Goal: Task Accomplishment & Management: Use online tool/utility

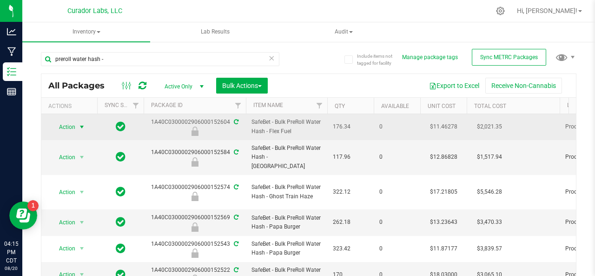
type input "preroll water hash -"
click at [65, 122] on span "Action" at bounding box center [63, 126] width 25 height 13
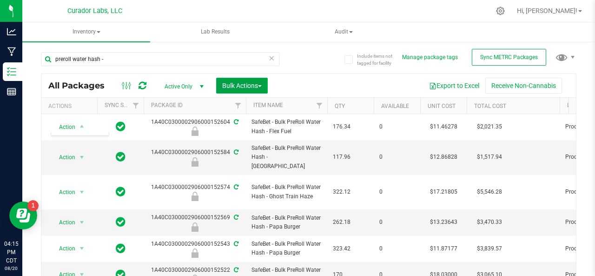
click at [257, 88] on span "Bulk Actions" at bounding box center [242, 85] width 40 height 7
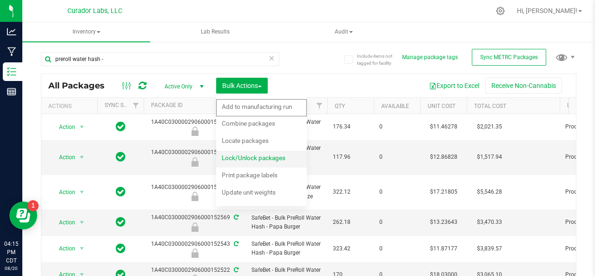
click at [249, 158] on span "Lock/Unlock packages" at bounding box center [254, 157] width 64 height 7
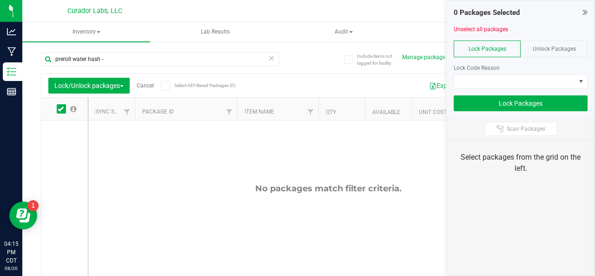
click at [565, 47] on span "Unlock Packages" at bounding box center [554, 49] width 43 height 7
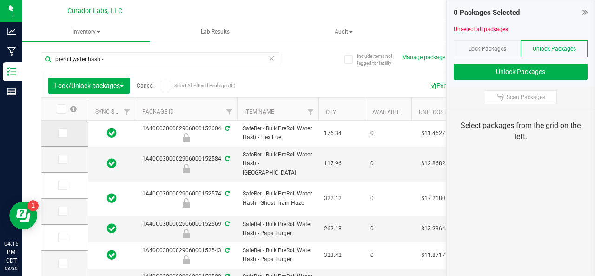
click at [59, 133] on icon at bounding box center [62, 133] width 6 height 0
click at [0, 0] on input "checkbox" at bounding box center [0, 0] width 0 height 0
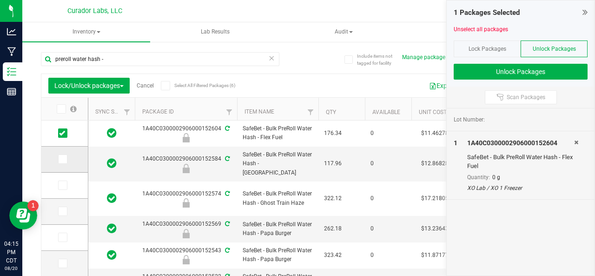
click at [60, 159] on icon at bounding box center [62, 159] width 6 height 0
click at [0, 0] on input "checkbox" at bounding box center [0, 0] width 0 height 0
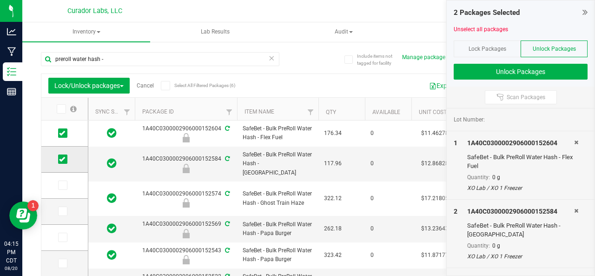
click at [60, 159] on icon at bounding box center [62, 159] width 6 height 0
click at [0, 0] on input "checkbox" at bounding box center [0, 0] width 0 height 0
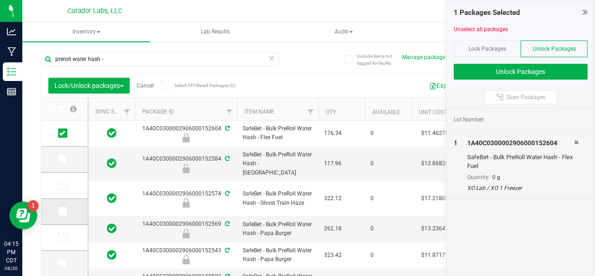
click at [62, 211] on icon at bounding box center [62, 211] width 6 height 0
click at [0, 0] on input "checkbox" at bounding box center [0, 0] width 0 height 0
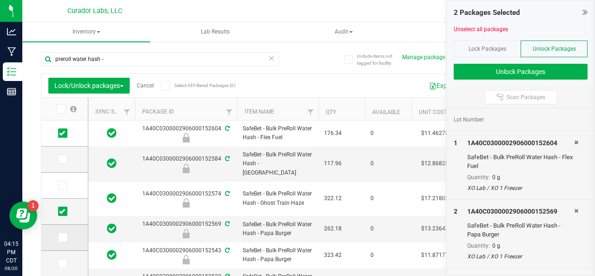
click at [59, 237] on icon at bounding box center [62, 237] width 6 height 0
click at [0, 0] on input "checkbox" at bounding box center [0, 0] width 0 height 0
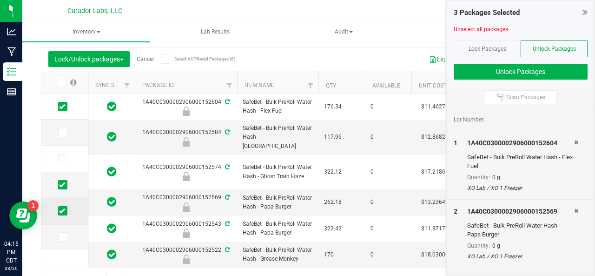
scroll to position [30, 0]
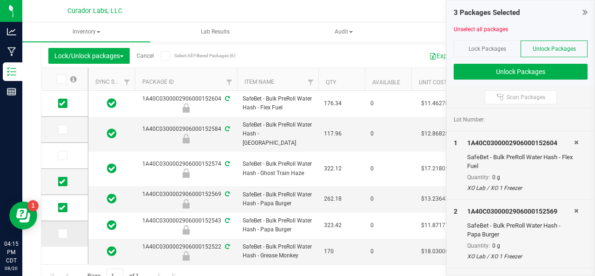
click at [64, 233] on icon at bounding box center [62, 233] width 6 height 0
click at [0, 0] on input "checkbox" at bounding box center [0, 0] width 0 height 0
click at [523, 73] on button "Unlock Packages" at bounding box center [521, 72] width 134 height 16
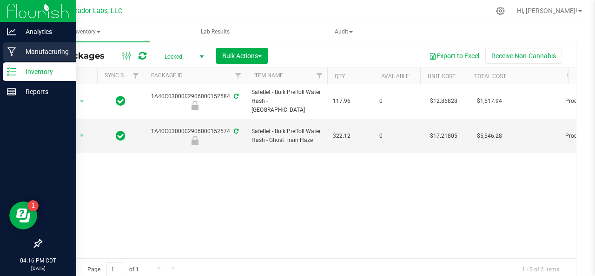
click at [11, 55] on icon at bounding box center [11, 51] width 9 height 9
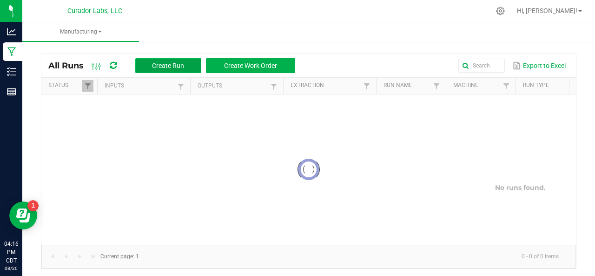
click at [165, 66] on span "Create Run" at bounding box center [168, 65] width 32 height 7
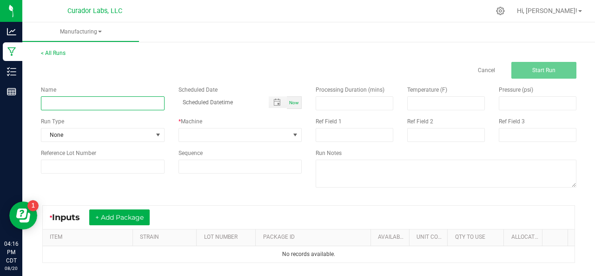
click at [108, 102] on input at bounding box center [103, 103] width 124 height 14
click at [108, 102] on input "B" at bounding box center [103, 103] width 124 height 14
type input "Bulk PreRoll Water Hash Homogenization - Blend"
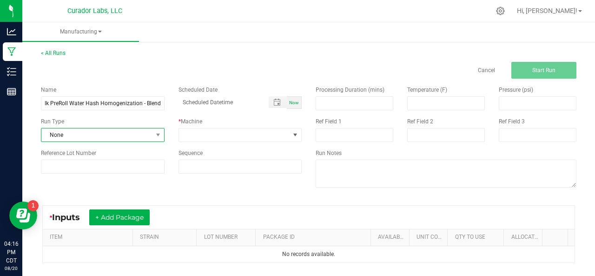
scroll to position [0, 0]
click at [79, 134] on span "None" at bounding box center [96, 134] width 111 height 13
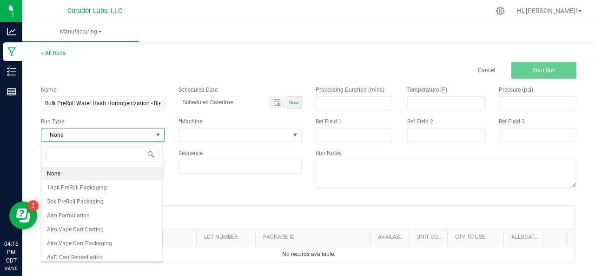
scroll to position [13, 121]
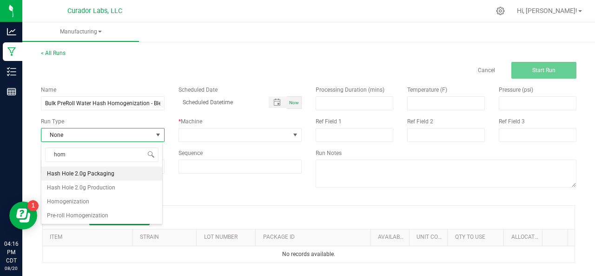
type input "homo"
click at [72, 178] on li "Homogenization" at bounding box center [101, 173] width 121 height 14
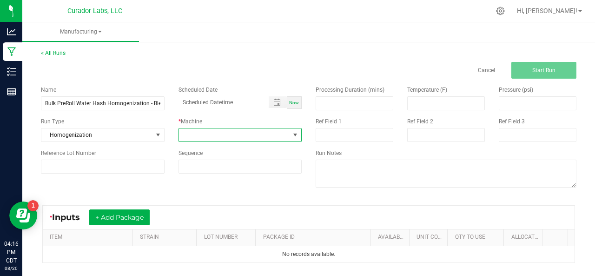
click at [218, 131] on span at bounding box center [234, 134] width 111 height 13
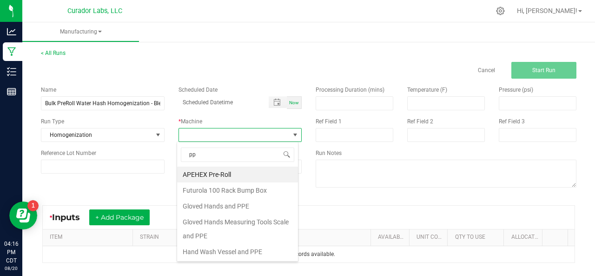
type input "ppe"
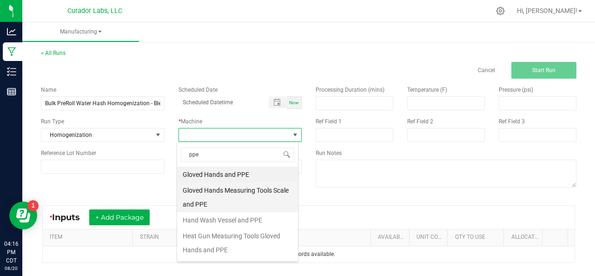
click at [207, 200] on li "Gloved Hands Measuring Tools Scale and PPE" at bounding box center [237, 197] width 121 height 30
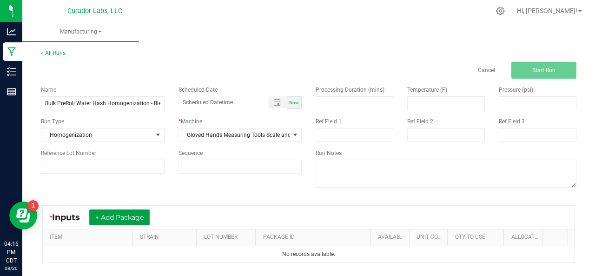
click at [127, 216] on button "+ Add Package" at bounding box center [119, 217] width 60 height 16
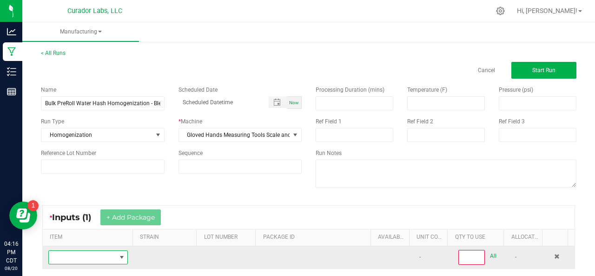
click at [76, 257] on span "NO DATA FOUND" at bounding box center [82, 257] width 67 height 13
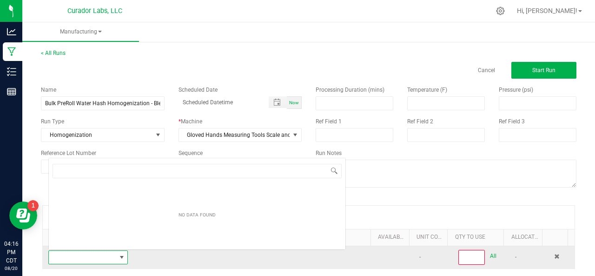
scroll to position [13, 76]
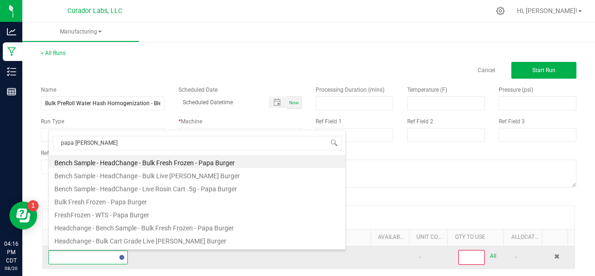
type input "papa burger"
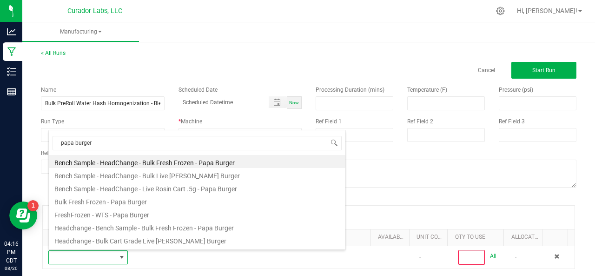
scroll to position [245, 0]
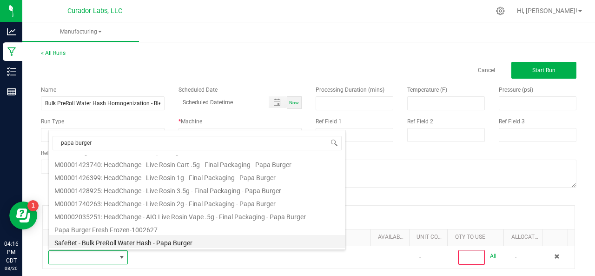
click at [123, 243] on li "SafeBet - Bulk PreRoll Water Hash - Papa Burger" at bounding box center [197, 241] width 297 height 13
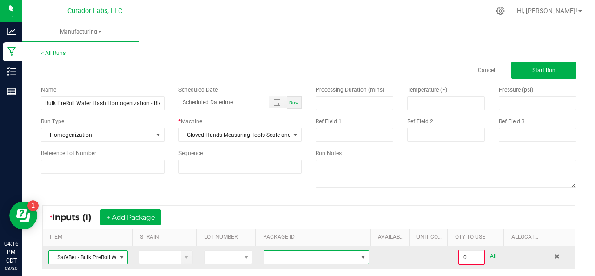
click at [299, 256] on span at bounding box center [310, 257] width 93 height 13
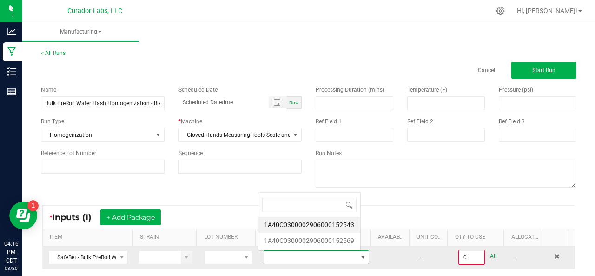
scroll to position [13, 101]
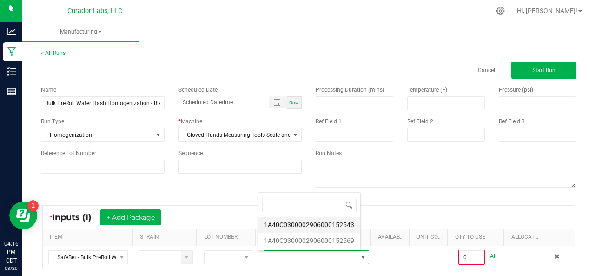
click at [293, 221] on li "1A40C0300002906000152543" at bounding box center [309, 225] width 102 height 16
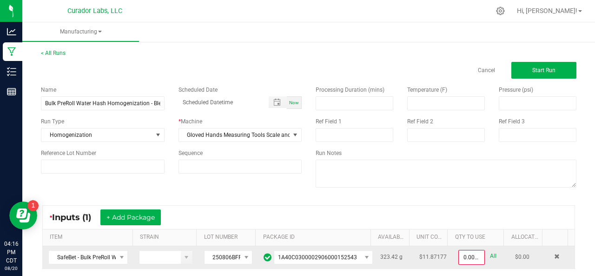
click at [490, 255] on link "All" at bounding box center [493, 256] width 7 height 13
type input "323.4200 g"
click at [147, 218] on button "+ Add Package" at bounding box center [130, 217] width 60 height 16
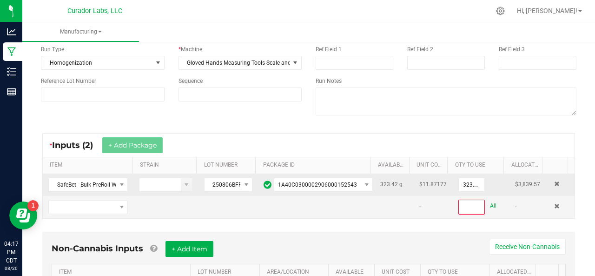
scroll to position [87, 0]
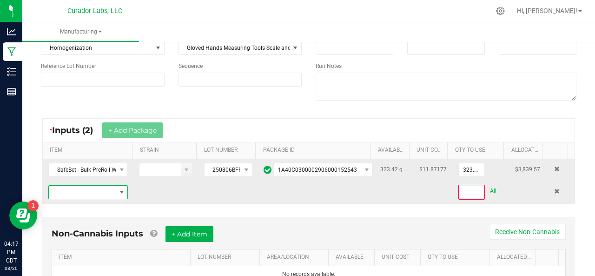
click at [110, 191] on span "NO DATA FOUND" at bounding box center [82, 191] width 67 height 13
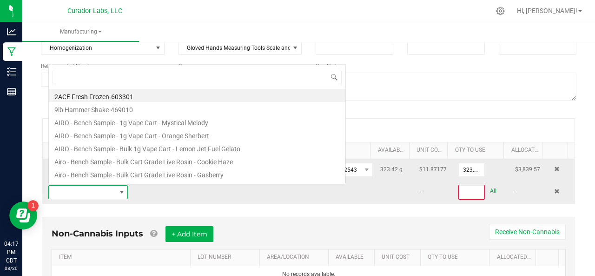
scroll to position [13, 76]
type input "papa burger"
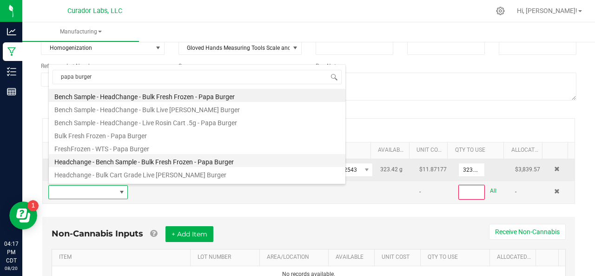
scroll to position [245, 0]
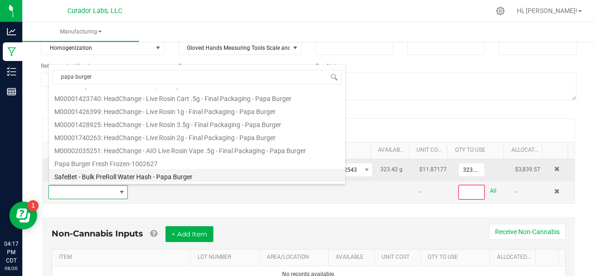
click at [113, 174] on li "SafeBet - Bulk PreRoll Water Hash - Papa Burger" at bounding box center [197, 175] width 297 height 13
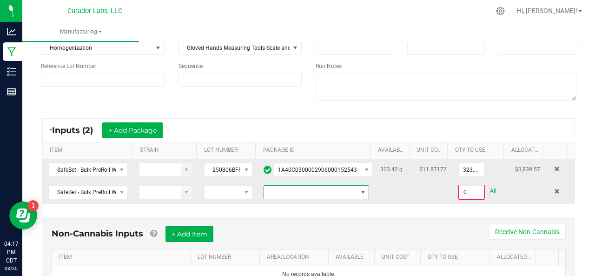
click at [294, 191] on span at bounding box center [310, 191] width 93 height 13
click at [289, 230] on li "1A40C0300002906000152569" at bounding box center [309, 230] width 102 height 16
click at [490, 188] on link "All" at bounding box center [493, 191] width 7 height 13
type input "262.1800 g"
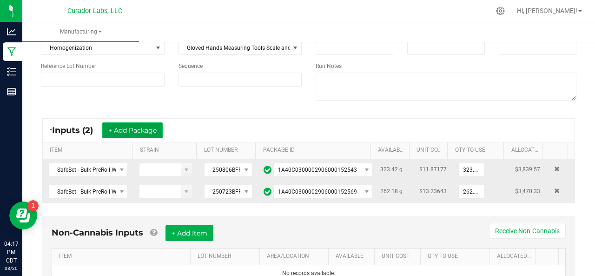
click at [138, 131] on button "+ Add Package" at bounding box center [132, 130] width 60 height 16
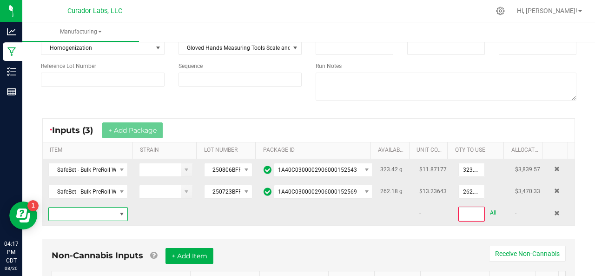
click at [89, 214] on span "NO DATA FOUND" at bounding box center [82, 213] width 67 height 13
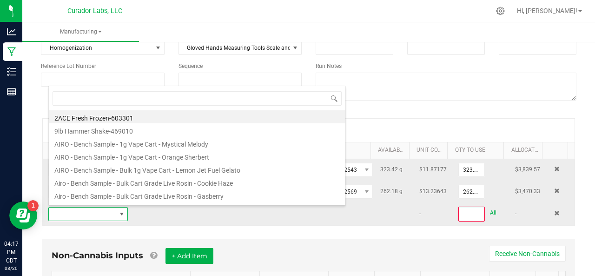
scroll to position [13, 76]
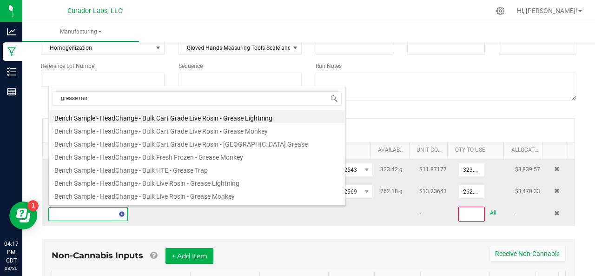
type input "grease mon"
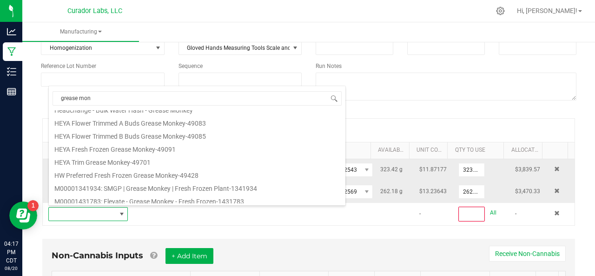
scroll to position [350, 0]
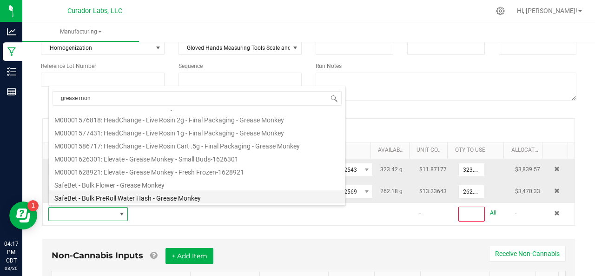
click at [129, 201] on li "SafeBet - Bulk PreRoll Water Hash - Grease Monkey" at bounding box center [197, 196] width 297 height 13
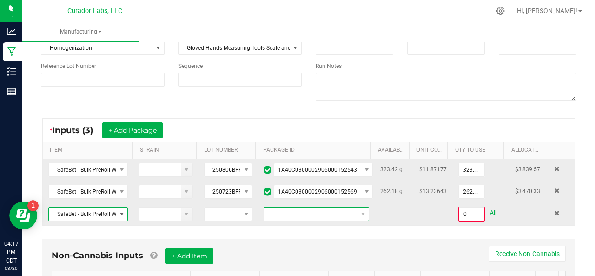
click at [295, 215] on span at bounding box center [310, 213] width 93 height 13
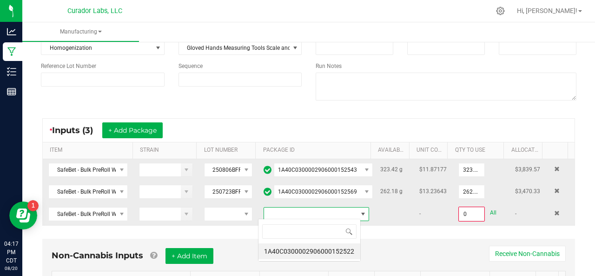
scroll to position [13, 102]
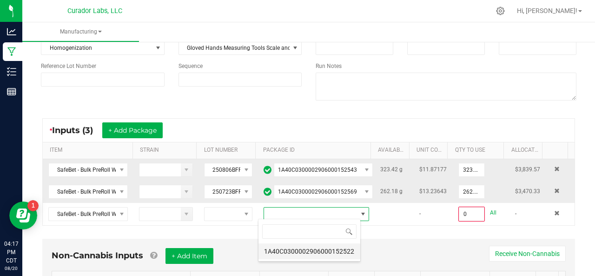
click at [282, 253] on li "1A40C0300002906000152522" at bounding box center [309, 251] width 102 height 16
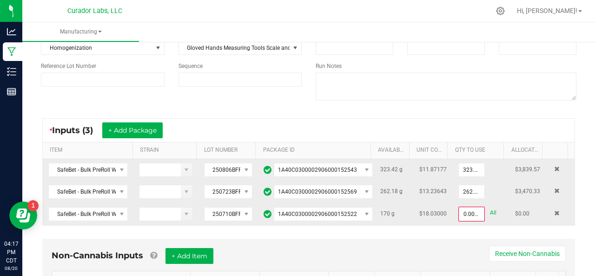
click at [490, 211] on link "All" at bounding box center [493, 212] width 7 height 13
type input "170.0000 g"
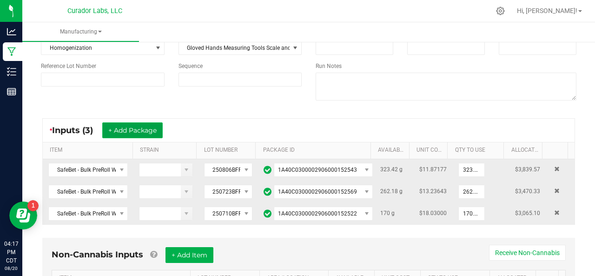
click at [150, 134] on button "+ Add Package" at bounding box center [132, 130] width 60 height 16
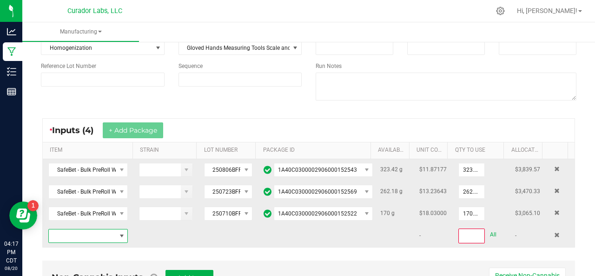
click at [99, 231] on span "NO DATA FOUND" at bounding box center [82, 235] width 67 height 13
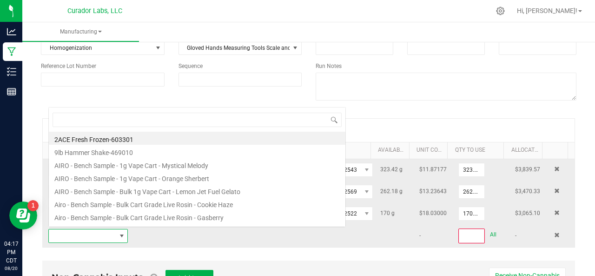
scroll to position [13, 76]
type input "flex fuel"
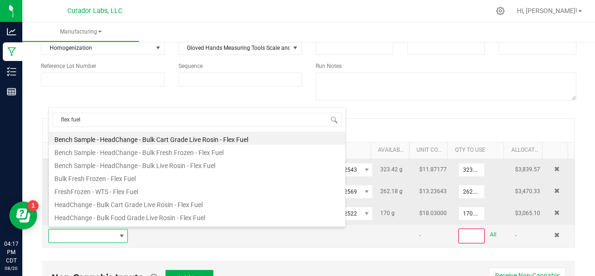
scroll to position [206, 0]
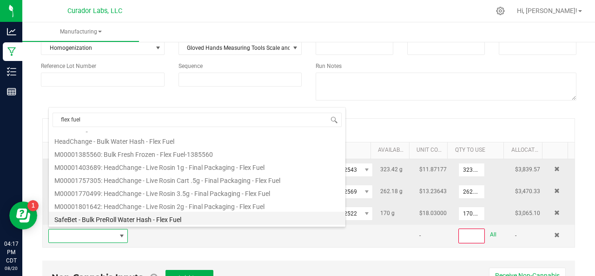
click at [119, 216] on li "SafeBet - Bulk PreRoll Water Hash - Flex Fuel" at bounding box center [197, 217] width 297 height 13
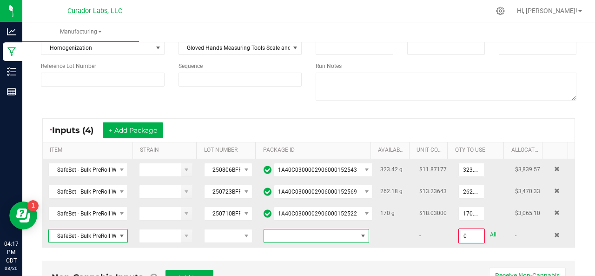
click at [282, 235] on span at bounding box center [310, 235] width 93 height 13
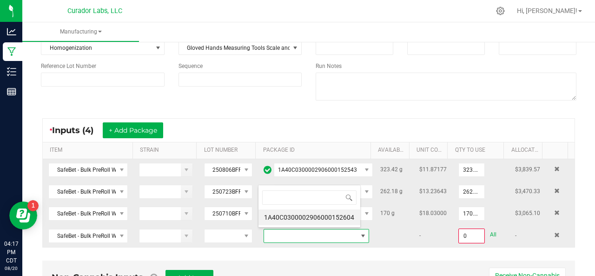
scroll to position [0, 0]
click at [284, 213] on li "1A40C0300002906000152604" at bounding box center [309, 217] width 102 height 16
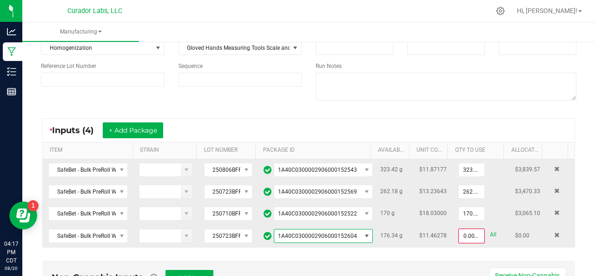
click at [490, 230] on link "All" at bounding box center [493, 234] width 7 height 13
type input "176.3400 g"
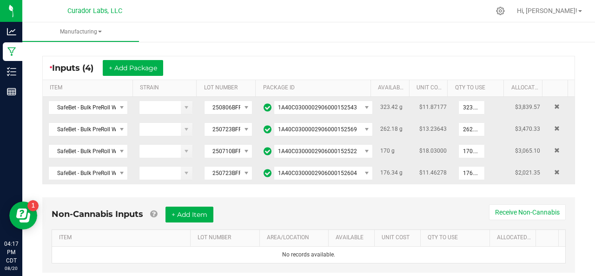
scroll to position [169, 0]
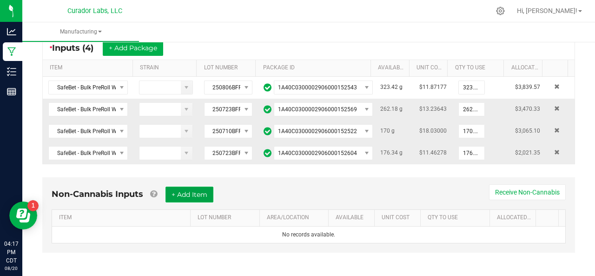
click at [196, 192] on button "+ Add Item" at bounding box center [189, 194] width 48 height 16
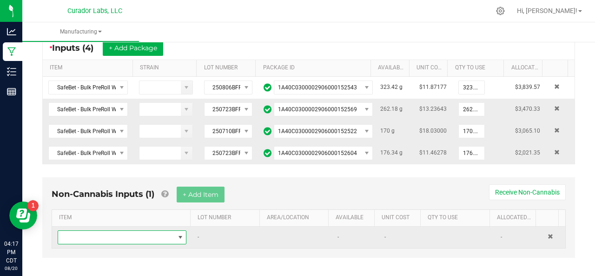
click at [116, 235] on span "NO DATA FOUND" at bounding box center [116, 237] width 116 height 13
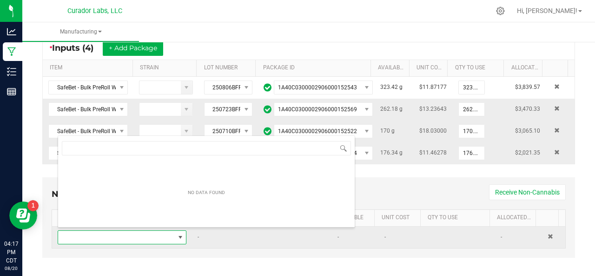
scroll to position [13, 123]
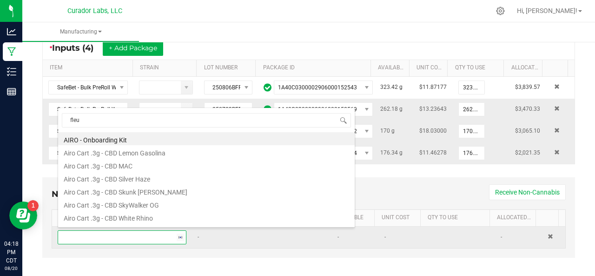
type input "fleur"
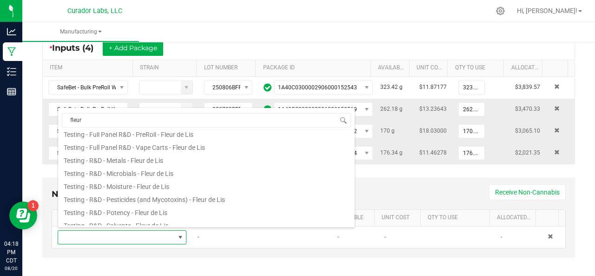
scroll to position [59, 0]
click at [113, 158] on li "Testing - R&D - Metals - Fleur de Lis" at bounding box center [206, 158] width 297 height 13
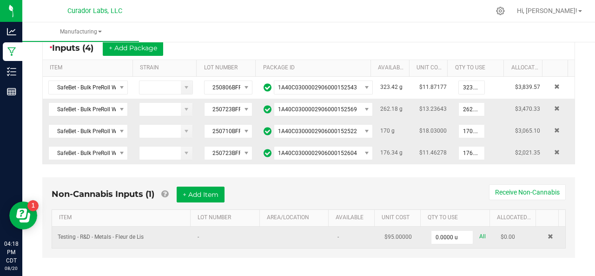
click at [479, 231] on link "All" at bounding box center [482, 236] width 7 height 13
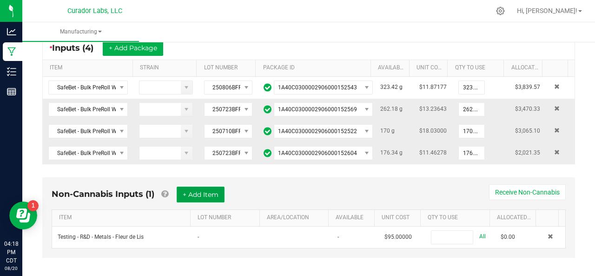
click at [206, 187] on button "+ Add Item" at bounding box center [201, 194] width 48 height 16
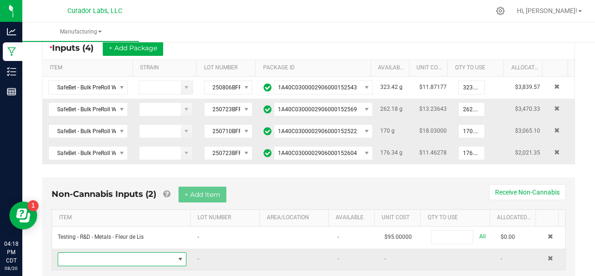
click at [131, 252] on span "NO DATA FOUND" at bounding box center [116, 258] width 116 height 13
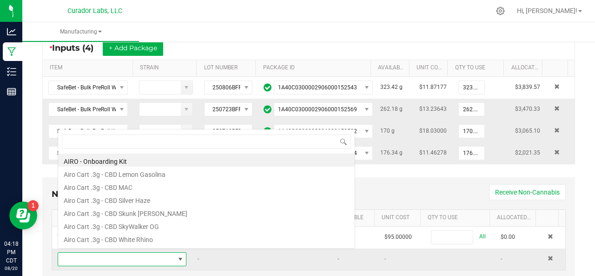
scroll to position [13, 123]
type input "p"
type input "fleur"
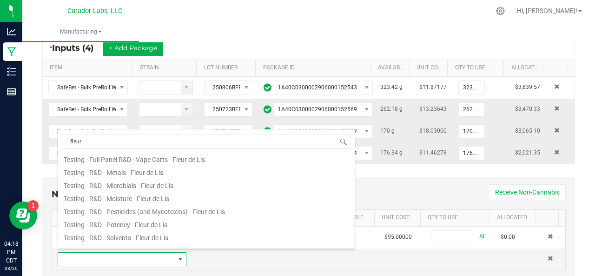
scroll to position [68, 0]
click at [126, 206] on li "Testing - R&D - Pesticides (and Mycotoxins) - Fleur de Lis" at bounding box center [206, 209] width 297 height 13
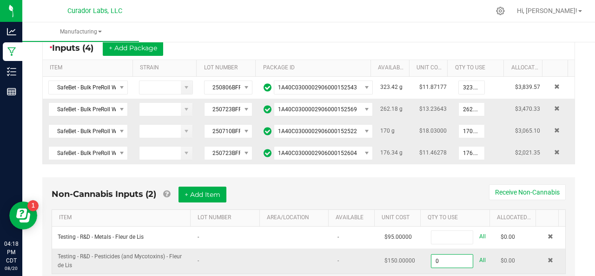
click at [440, 256] on input "0" at bounding box center [451, 260] width 41 height 13
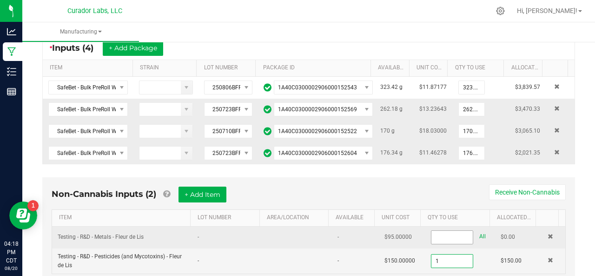
type input "1.0000 u"
click at [431, 231] on input at bounding box center [451, 237] width 41 height 13
type input "2"
type input "1.0000 u"
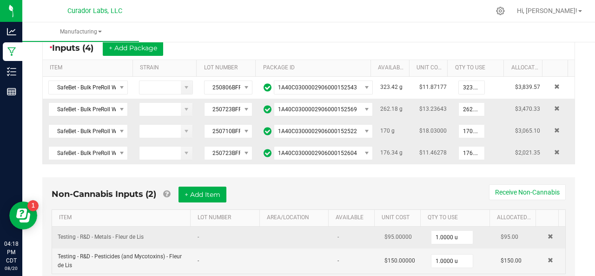
click at [349, 241] on td "-" at bounding box center [355, 237] width 46 height 22
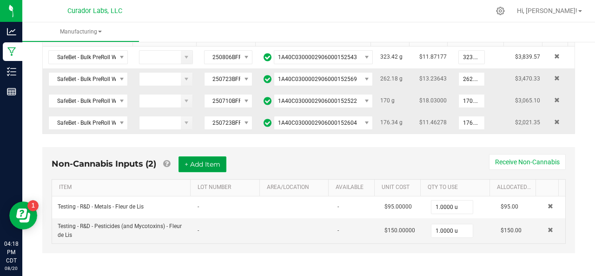
click at [209, 162] on button "+ Add Item" at bounding box center [202, 164] width 48 height 16
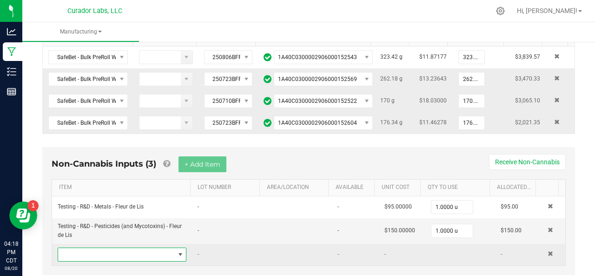
click at [141, 248] on span "NO DATA FOUND" at bounding box center [116, 254] width 116 height 13
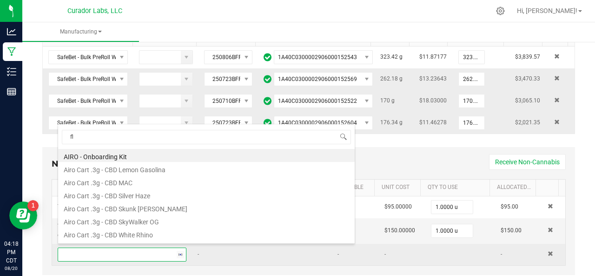
scroll to position [13, 123]
type input "fleur"
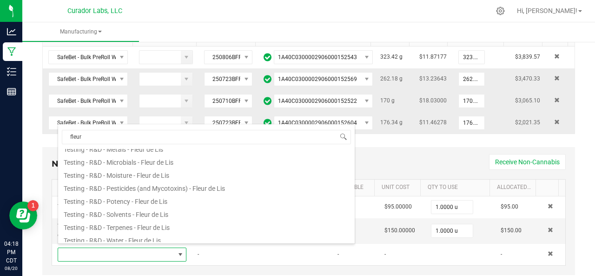
scroll to position [89, 0]
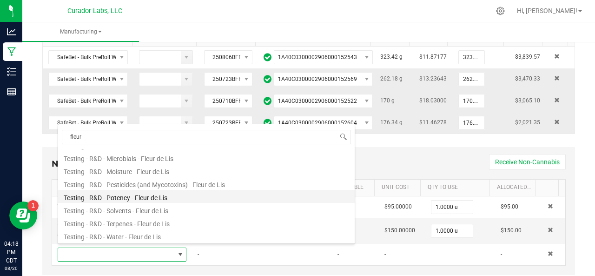
click at [142, 195] on li "Testing - R&D - Potency - Fleur de Lis" at bounding box center [206, 196] width 297 height 13
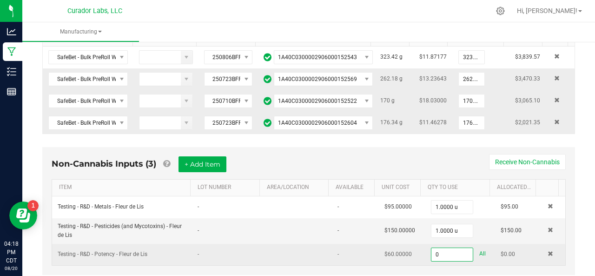
click at [431, 252] on input "0" at bounding box center [451, 254] width 41 height 13
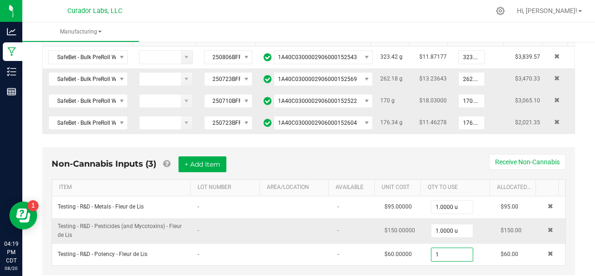
scroll to position [0, 0]
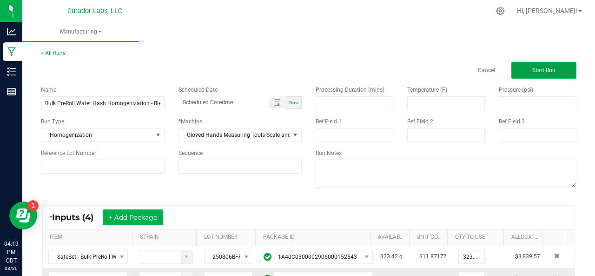
type input "1.0000 u"
click at [549, 66] on button "Start Run" at bounding box center [543, 70] width 65 height 17
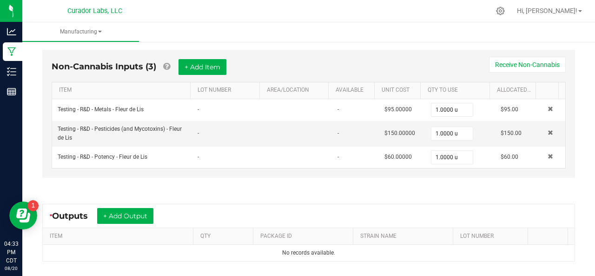
scroll to position [332, 0]
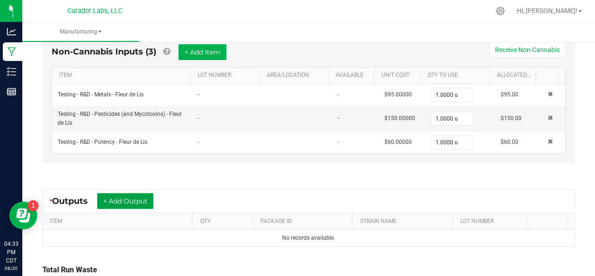
click at [112, 193] on button "+ Add Output" at bounding box center [125, 201] width 56 height 16
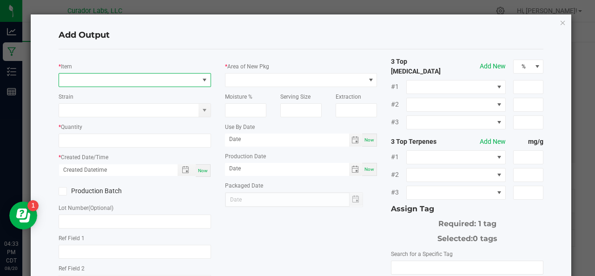
click at [88, 77] on span "NO DATA FOUND" at bounding box center [129, 79] width 140 height 13
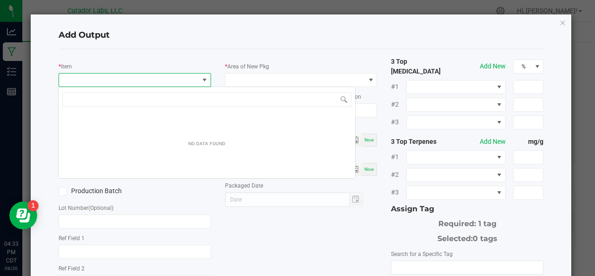
scroll to position [13, 150]
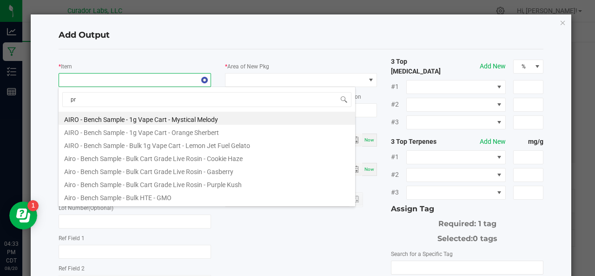
type input "p"
type input "blend"
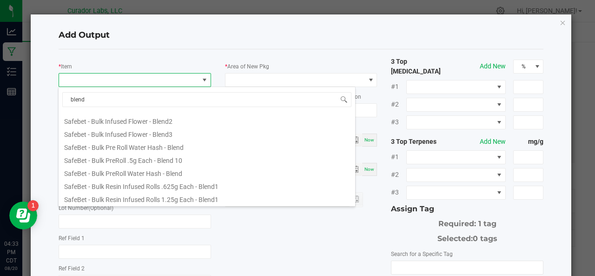
scroll to position [297, 0]
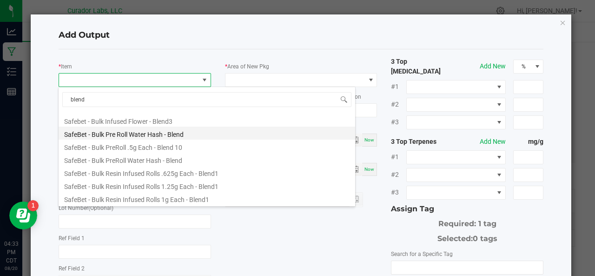
click at [118, 134] on li "SafeBet - Bulk Pre Roll Water Hash - Blend" at bounding box center [207, 132] width 297 height 13
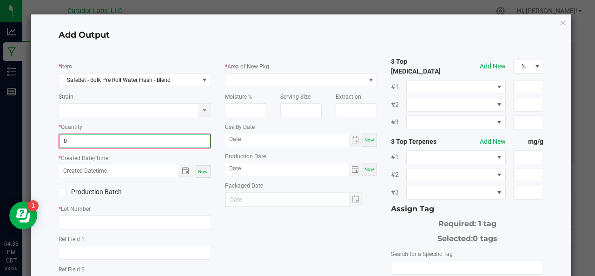
click at [104, 141] on input "0" at bounding box center [134, 140] width 151 height 13
type input "928.9100 g"
click at [201, 173] on div "Now" at bounding box center [203, 170] width 15 height 13
type input "[DATE] 4:33 PM"
type input "[DATE]"
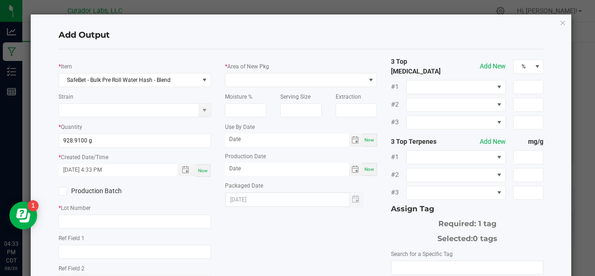
click at [81, 189] on label "Production Batch" at bounding box center [93, 191] width 69 height 10
click at [0, 0] on input "Production Batch" at bounding box center [0, 0] width 0 height 0
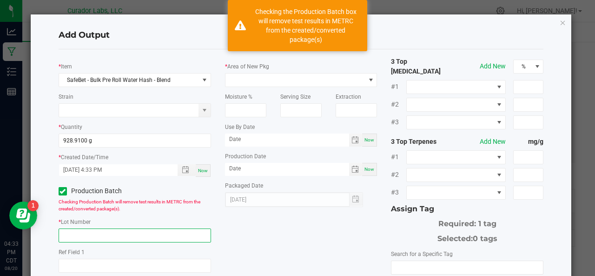
click at [74, 238] on input "text" at bounding box center [135, 235] width 152 height 14
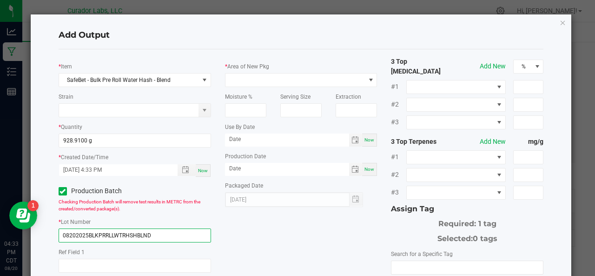
type input "08202025BLKPRRLLWTRHSHBLND"
click at [284, 87] on div "Serving Size" at bounding box center [300, 102] width 55 height 30
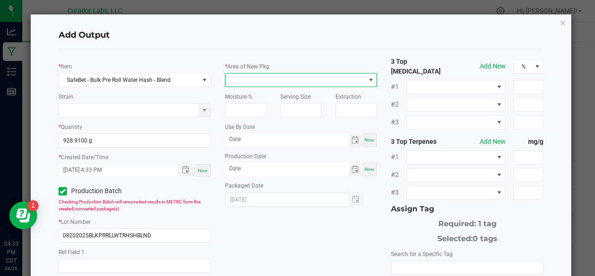
click at [284, 81] on span at bounding box center [295, 79] width 140 height 13
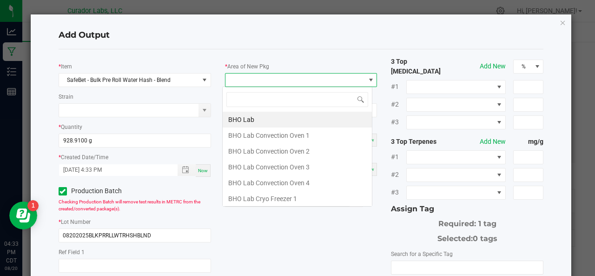
scroll to position [13, 150]
type input "XO"
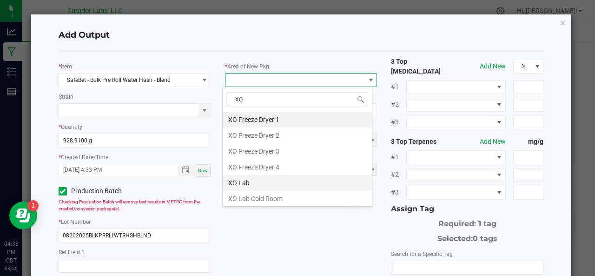
click at [242, 179] on li "XO Lab" at bounding box center [297, 183] width 149 height 16
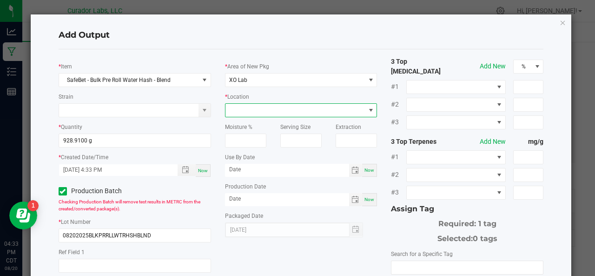
click at [250, 109] on span at bounding box center [295, 110] width 140 height 13
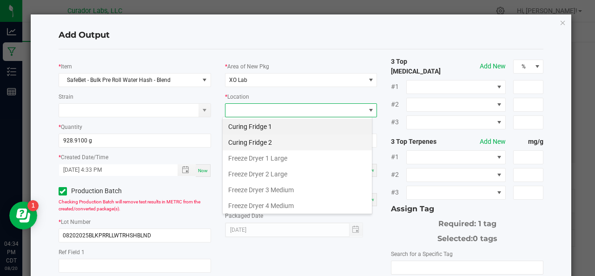
scroll to position [77, 0]
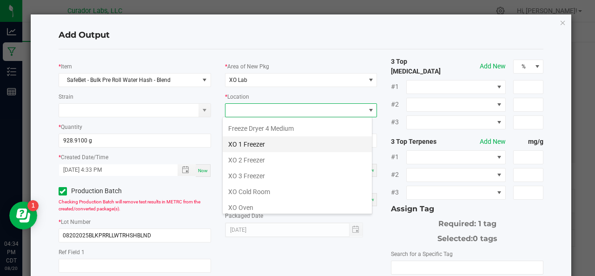
click at [251, 144] on li "XO 1 Freezer" at bounding box center [297, 144] width 149 height 16
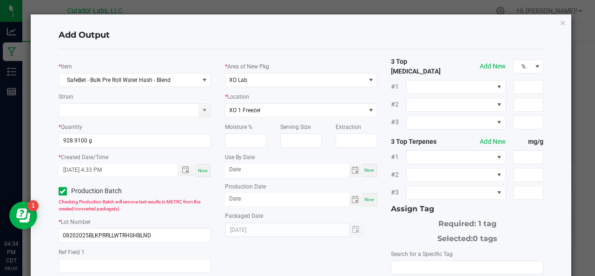
click at [370, 172] on div "Now" at bounding box center [369, 170] width 15 height 13
click at [265, 171] on input "[DATE]" at bounding box center [287, 170] width 124 height 12
type input "[DATE]"
click at [366, 197] on span "Now" at bounding box center [369, 199] width 10 height 5
type input "[DATE]"
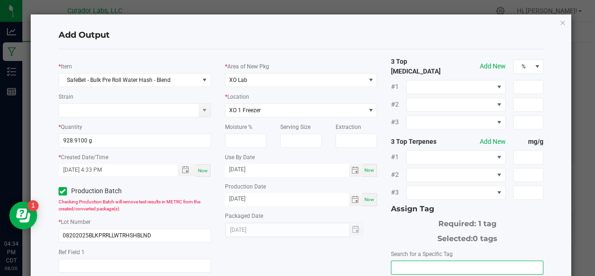
click at [416, 261] on input "NO DATA FOUND" at bounding box center [467, 267] width 152 height 13
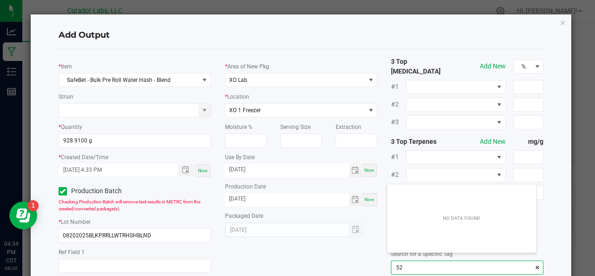
scroll to position [13, 150]
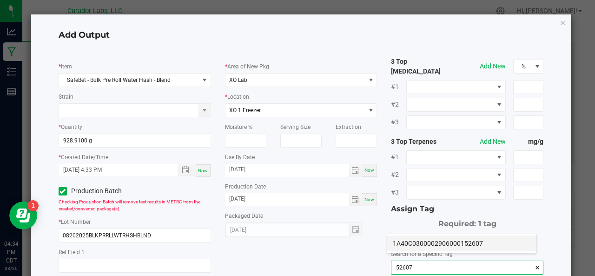
click at [416, 244] on li "1A40C0300002906000152607" at bounding box center [461, 243] width 149 height 16
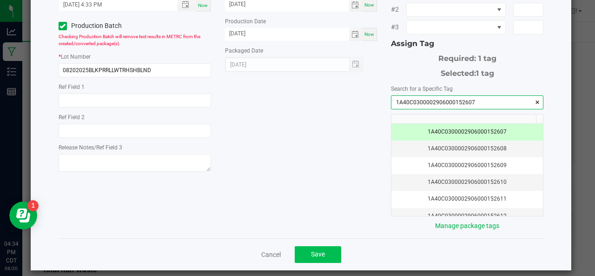
type input "1A40C0300002906000152607"
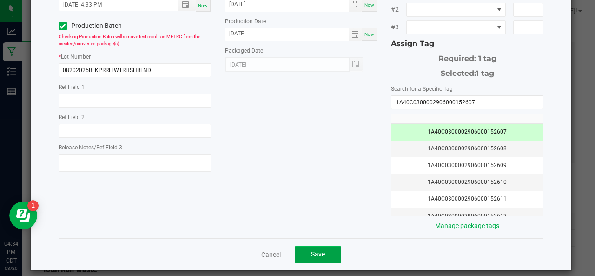
click at [316, 250] on span "Save" at bounding box center [318, 253] width 14 height 7
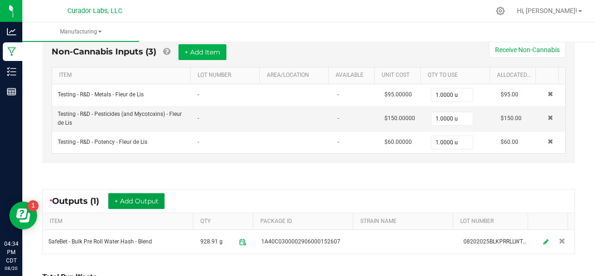
scroll to position [410, 0]
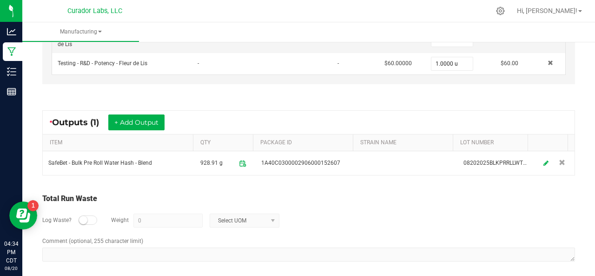
click at [81, 218] on small at bounding box center [83, 220] width 8 height 8
click at [149, 216] on input "0" at bounding box center [168, 220] width 68 height 13
click at [216, 217] on span "Select UOM" at bounding box center [238, 220] width 57 height 13
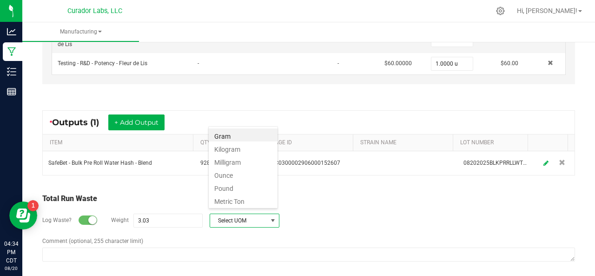
scroll to position [13, 70]
click at [227, 134] on li "Gram" at bounding box center [243, 134] width 69 height 13
type input "3.03 g"
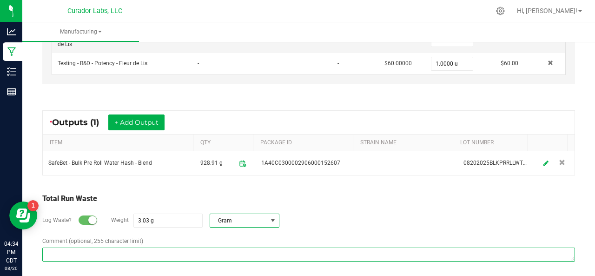
click at [86, 247] on textarea "Comment (optional, 255 character limit)" at bounding box center [308, 254] width 533 height 14
drag, startPoint x: 86, startPoint y: 246, endPoint x: 26, endPoint y: 294, distance: 76.4
click at [26, 275] on html "Analytics Manufacturing Inventory Reports 04:34 PM CDT [DATE] 08/20 Curador Lab…" at bounding box center [297, 138] width 595 height 276
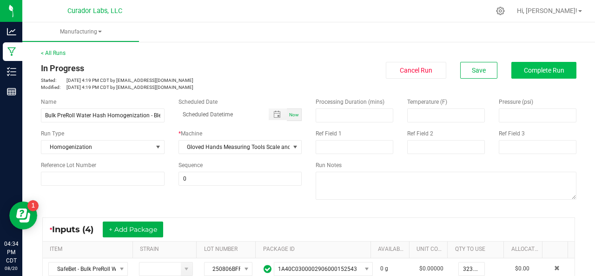
type textarea "TOOL AND JAR LOSS"
click at [524, 72] on span "Complete Run" at bounding box center [544, 69] width 40 height 7
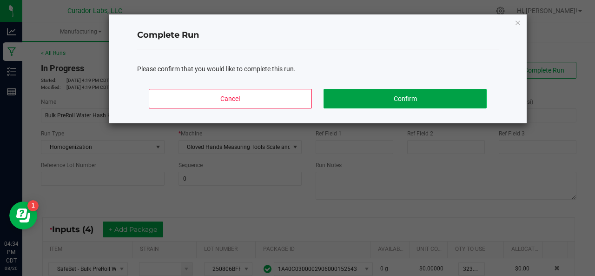
click at [393, 96] on button "Confirm" at bounding box center [404, 99] width 163 height 20
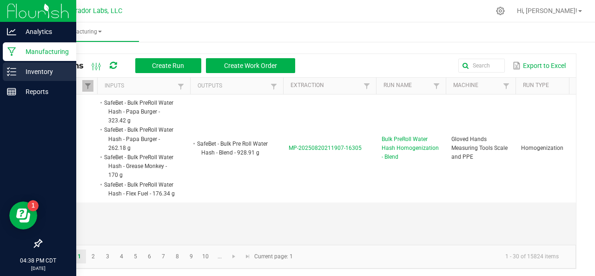
click at [17, 71] on p "Inventory" at bounding box center [44, 71] width 56 height 11
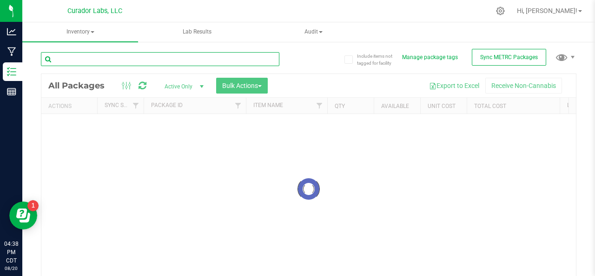
click at [108, 61] on input "text" at bounding box center [160, 59] width 238 height 14
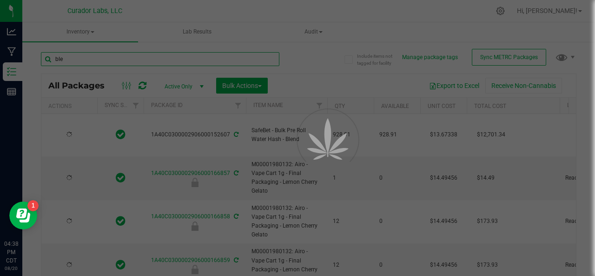
type input "blen"
type input "[DATE]"
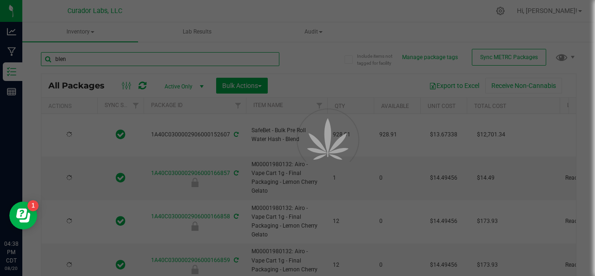
type input "[DATE]"
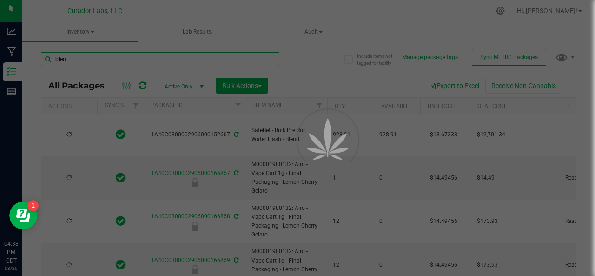
type input "[DATE]"
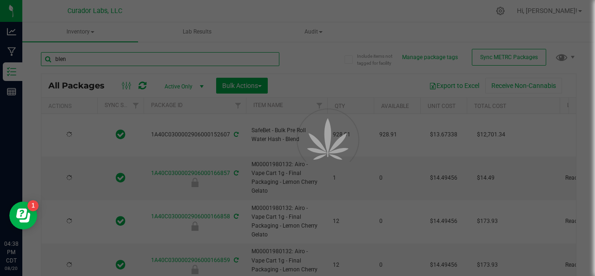
type input "[DATE]"
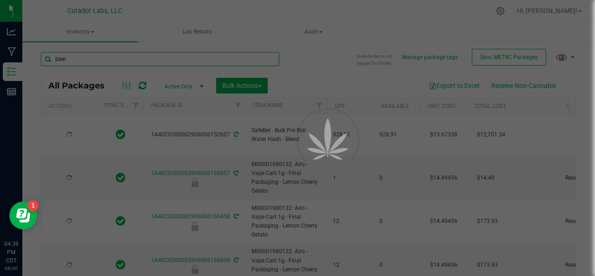
type input "[DATE]"
type input "blend"
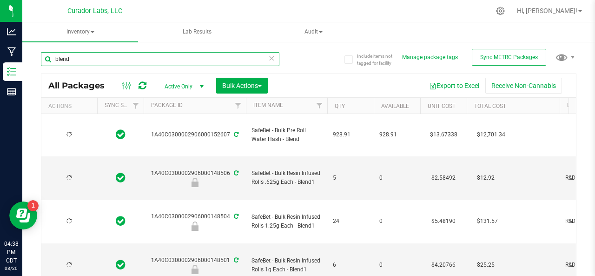
type input "[DATE]"
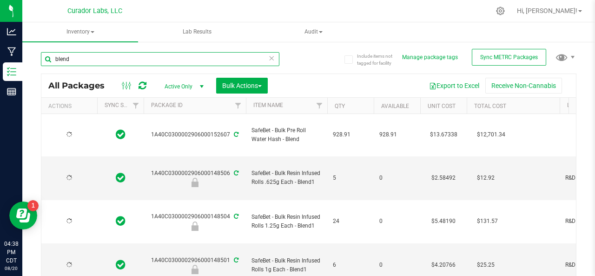
type input "[DATE]"
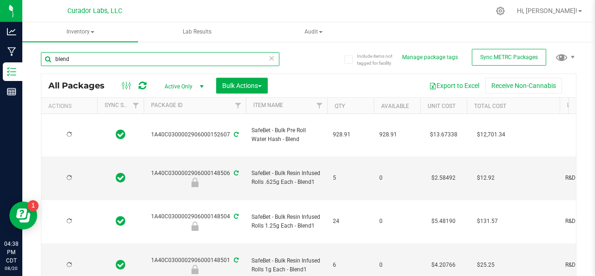
type input "[DATE]"
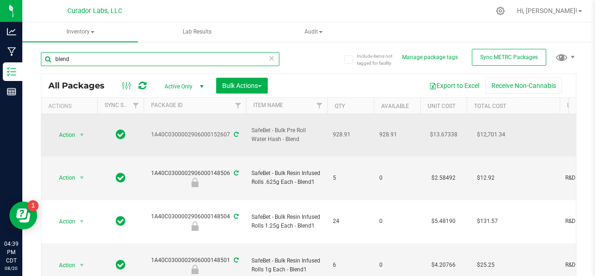
type input "blend"
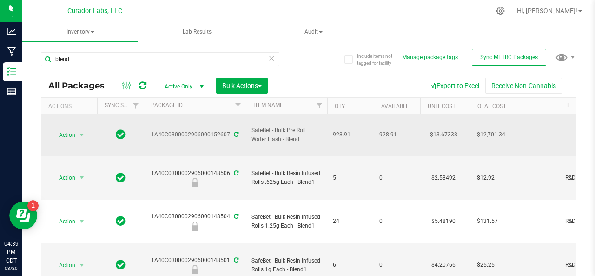
click at [235, 132] on icon at bounding box center [236, 135] width 5 height 6
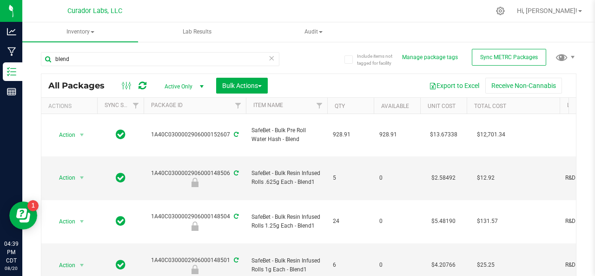
click at [144, 83] on icon at bounding box center [143, 85] width 8 height 9
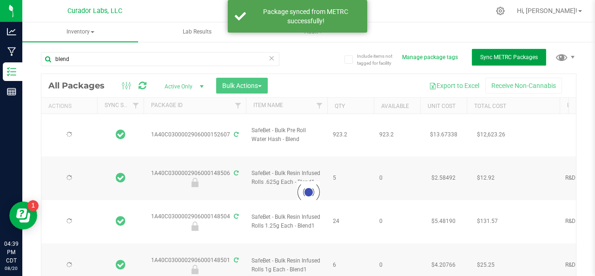
click at [501, 54] on span "Sync METRC Packages" at bounding box center [509, 57] width 58 height 7
type input "[DATE]"
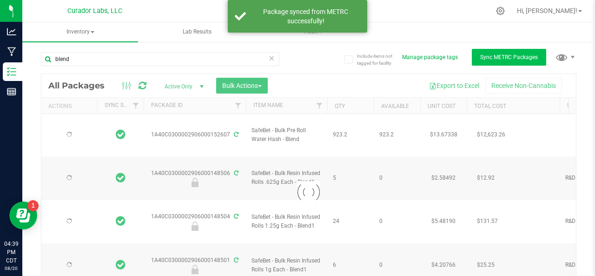
type input "[DATE]"
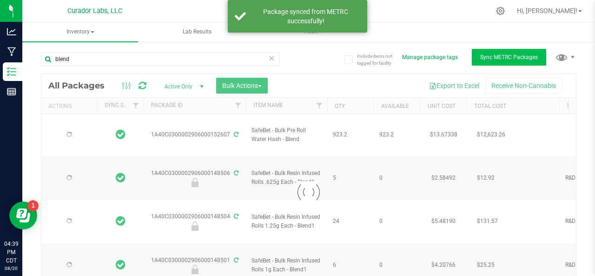
type input "[DATE]"
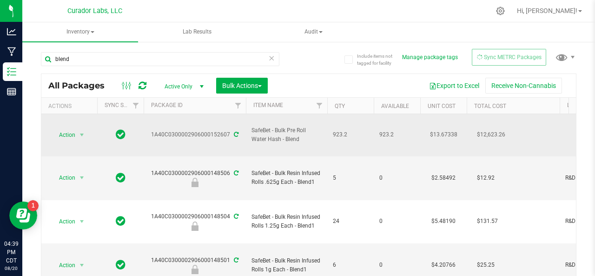
click at [277, 141] on span "SafeBet - Bulk Pre Roll Water Hash - Blend" at bounding box center [286, 135] width 70 height 18
copy tr "SafeBet - Bulk Pre Roll Water Hash - Blend"
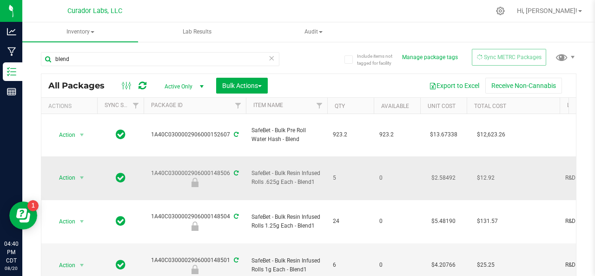
drag, startPoint x: 211, startPoint y: 133, endPoint x: 203, endPoint y: 170, distance: 37.2
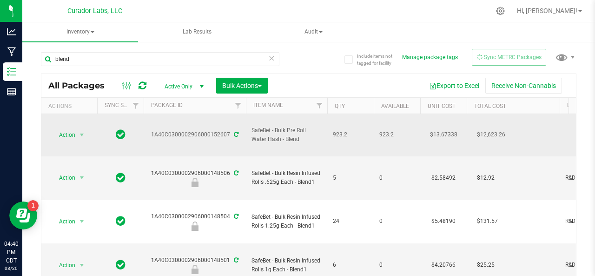
click at [169, 132] on div "1A40C0300002906000152607" at bounding box center [194, 134] width 105 height 9
copy div "1A40C0300002906000152607"
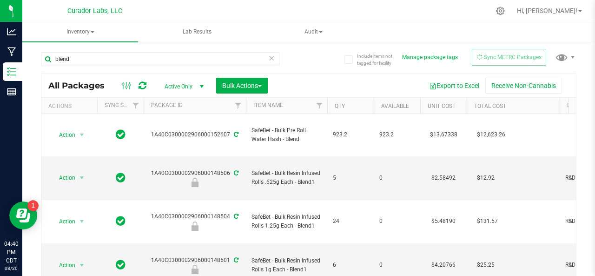
click at [168, 86] on span "Active Only" at bounding box center [182, 86] width 51 height 13
click at [144, 87] on icon at bounding box center [143, 85] width 8 height 9
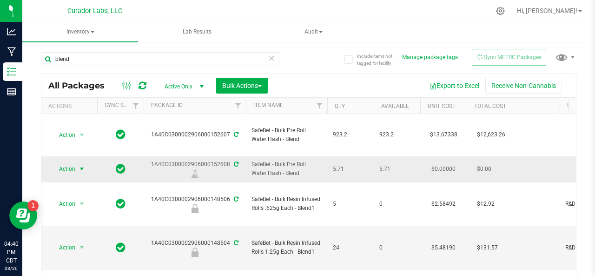
click at [59, 172] on span "Action" at bounding box center [63, 168] width 25 height 13
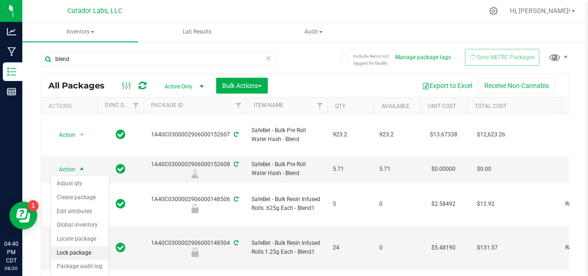
click at [79, 250] on li "Lock package" at bounding box center [80, 253] width 58 height 14
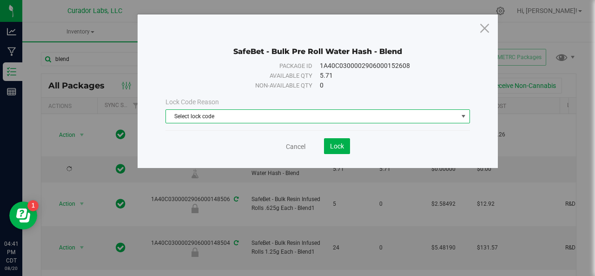
click at [225, 117] on span "Select lock code" at bounding box center [312, 116] width 292 height 13
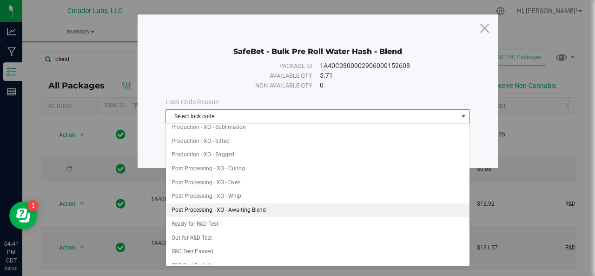
scroll to position [212, 0]
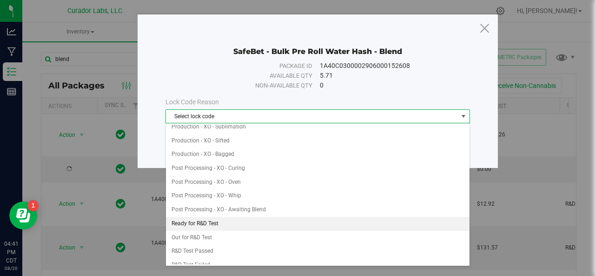
click at [205, 217] on li "Ready for R&D Test" at bounding box center [318, 224] width 304 height 14
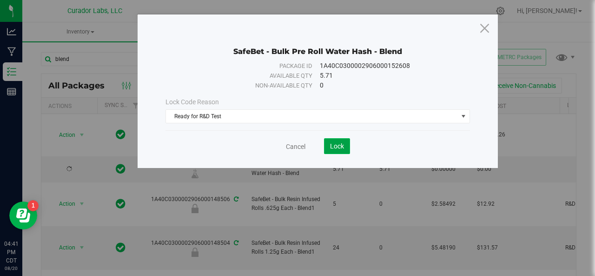
click at [335, 145] on span "Lock" at bounding box center [337, 145] width 14 height 7
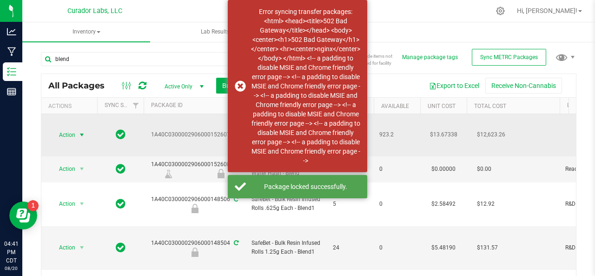
click at [65, 137] on span "Action" at bounding box center [63, 134] width 25 height 13
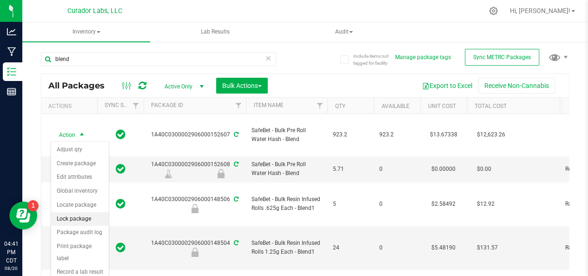
click at [66, 215] on li "Lock package" at bounding box center [80, 219] width 58 height 14
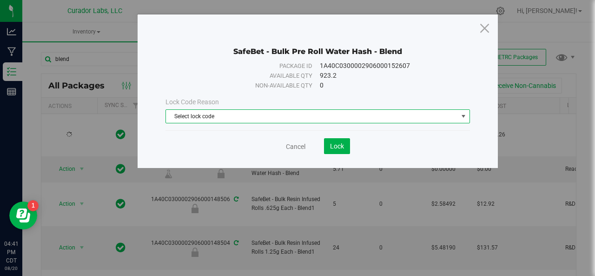
click at [232, 117] on span "Select lock code" at bounding box center [312, 116] width 292 height 13
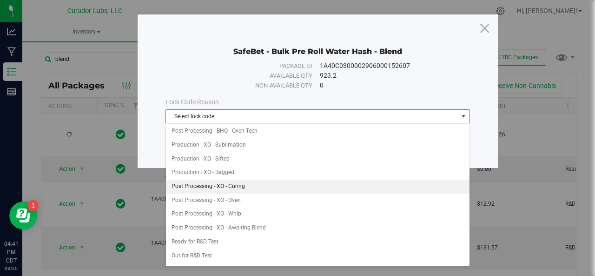
scroll to position [278, 0]
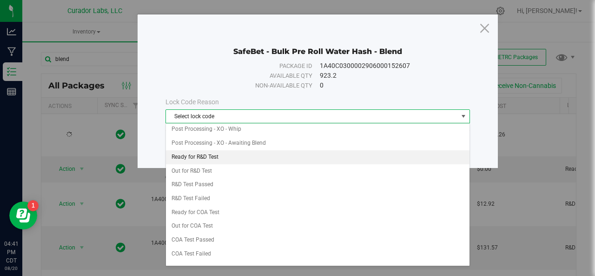
click at [187, 152] on li "Ready for R&D Test" at bounding box center [318, 157] width 304 height 14
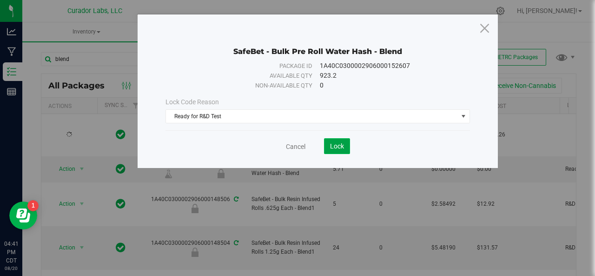
click at [341, 147] on span "Lock" at bounding box center [337, 145] width 14 height 7
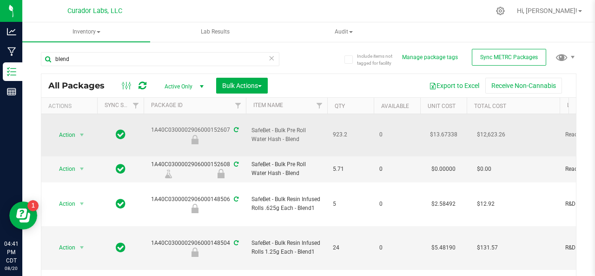
click at [275, 132] on span "SafeBet - Bulk Pre Roll Water Hash - Blend" at bounding box center [286, 135] width 70 height 18
copy tr "SafeBet - Bulk Pre Roll Water Hash - Blend"
click at [208, 126] on div "1A40C0300002906000152607" at bounding box center [194, 134] width 105 height 18
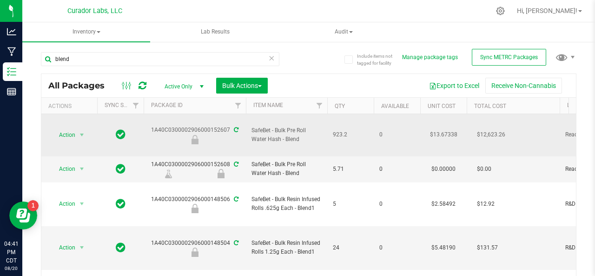
click at [208, 126] on div "1A40C0300002906000152607" at bounding box center [194, 134] width 105 height 18
copy div "1A40C0300002906000152607"
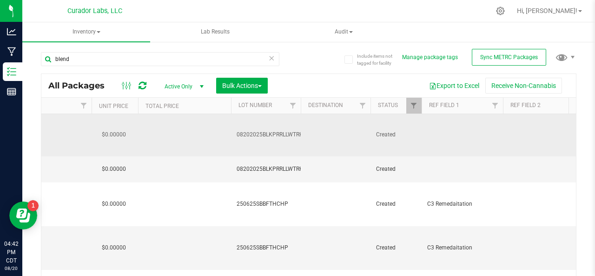
scroll to position [0, 889]
drag, startPoint x: 255, startPoint y: 133, endPoint x: 259, endPoint y: 127, distance: 7.3
click at [259, 127] on td "08202025BLKPRRLLWTRHSHBLND" at bounding box center [266, 135] width 70 height 42
click at [259, 135] on input "08202025BLKPRRLLWTRHSHBLND" at bounding box center [263, 134] width 66 height 14
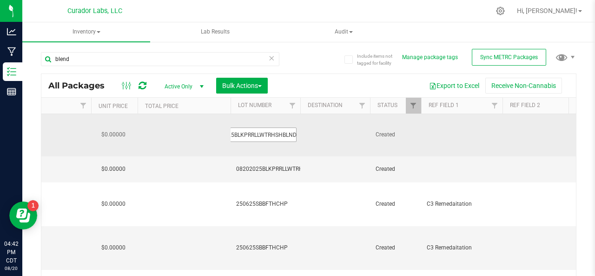
click at [259, 135] on input "08202025BLKPRRLLWTRHSHBLND" at bounding box center [263, 134] width 66 height 14
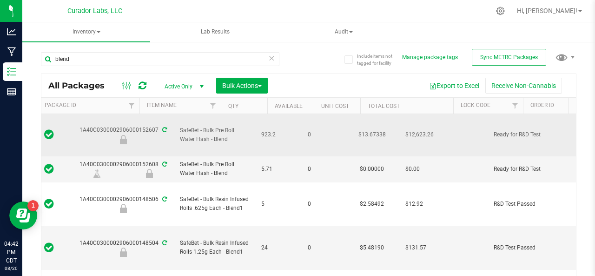
scroll to position [0, 72]
click at [268, 132] on span "923.2" at bounding box center [278, 134] width 35 height 9
copy span "923.2"
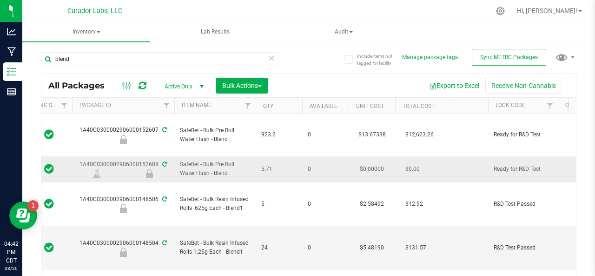
click at [142, 163] on div "1A40C0300002906000152608" at bounding box center [123, 169] width 105 height 18
copy div "1A40C0300002906000152608"
